Goal: Find specific page/section: Find specific page/section

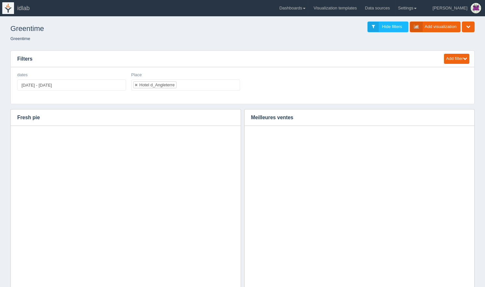
select select "Hotel d_Angleterre"
select select
click at [174, 88] on ul at bounding box center [185, 85] width 109 height 11
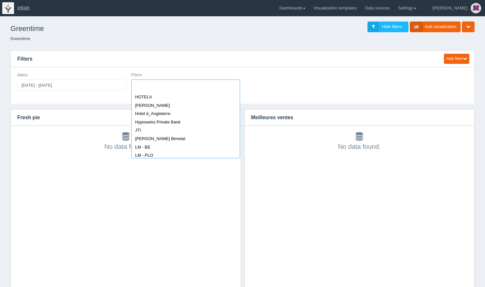
scroll to position [363, 0]
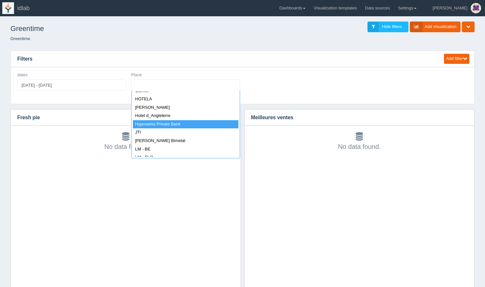
select select "Hyposwiss Private Bank"
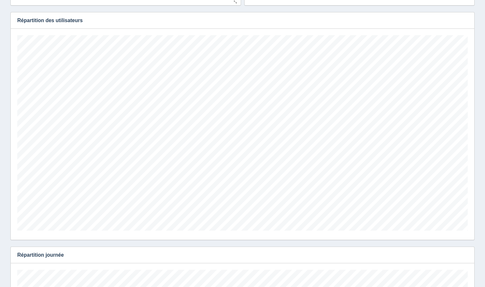
scroll to position [306, 0]
